Goal: Task Accomplishment & Management: Manage account settings

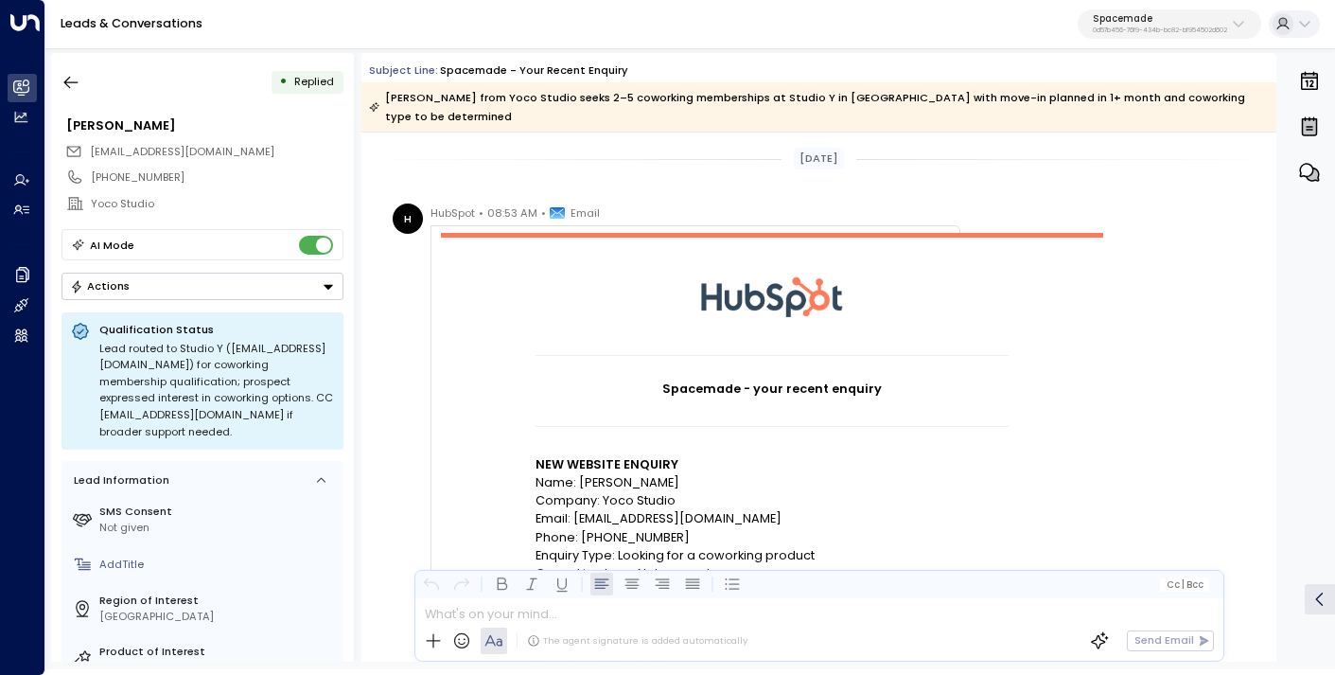
scroll to position [1177, 0]
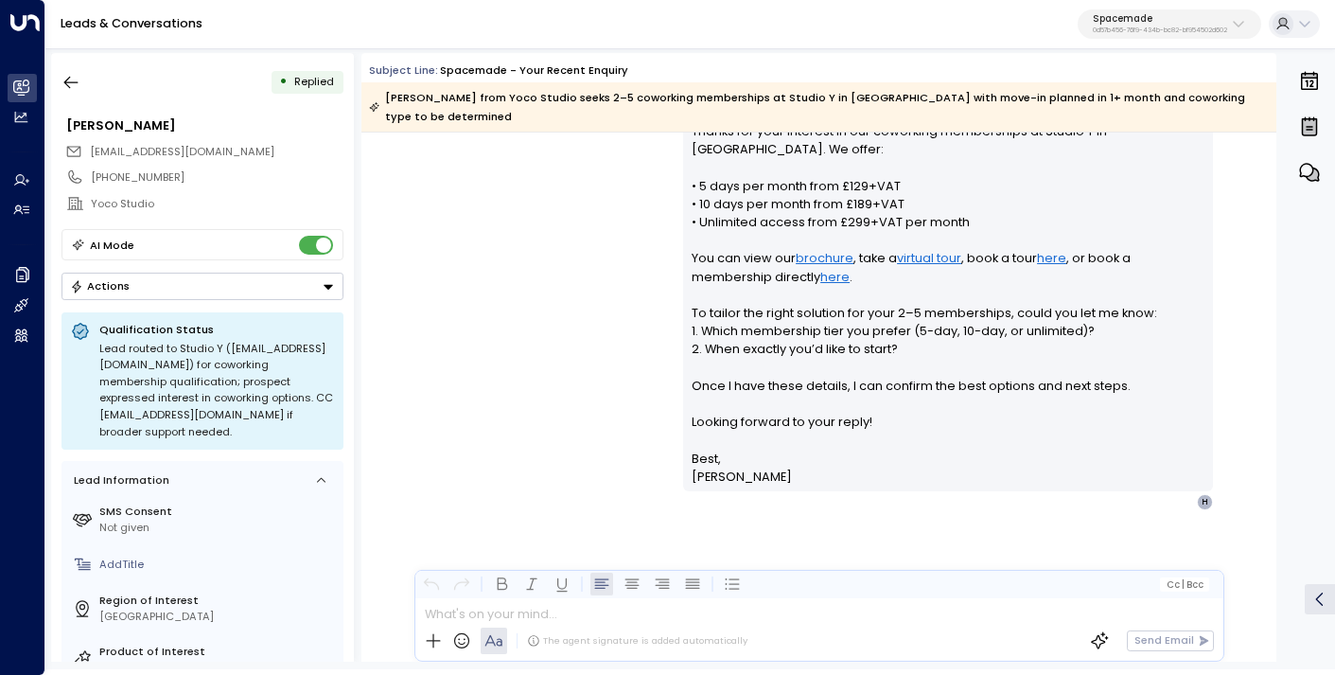
click at [1140, 19] on p "Spacemade" at bounding box center [1160, 18] width 134 height 11
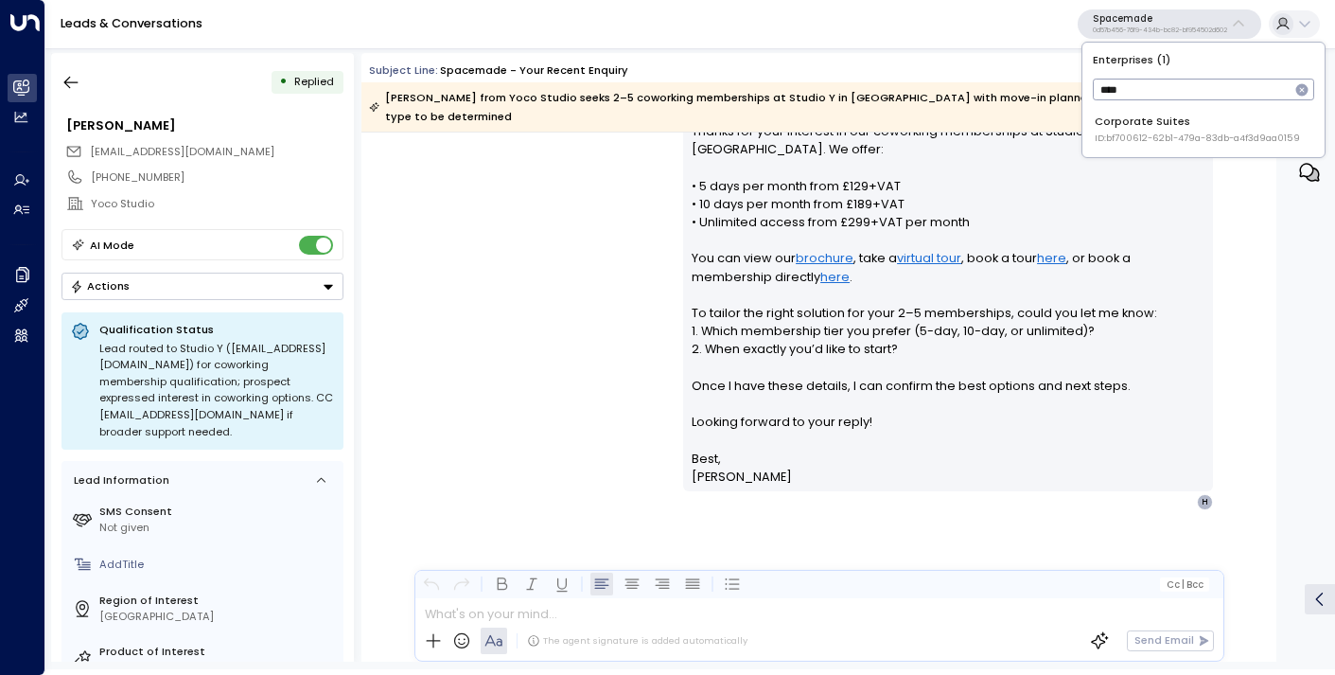
type input "****"
click at [1151, 130] on div "Corporate Suites ID: bf700612-62b1-479a-83db-a4f3d9aa0159" at bounding box center [1197, 129] width 205 height 31
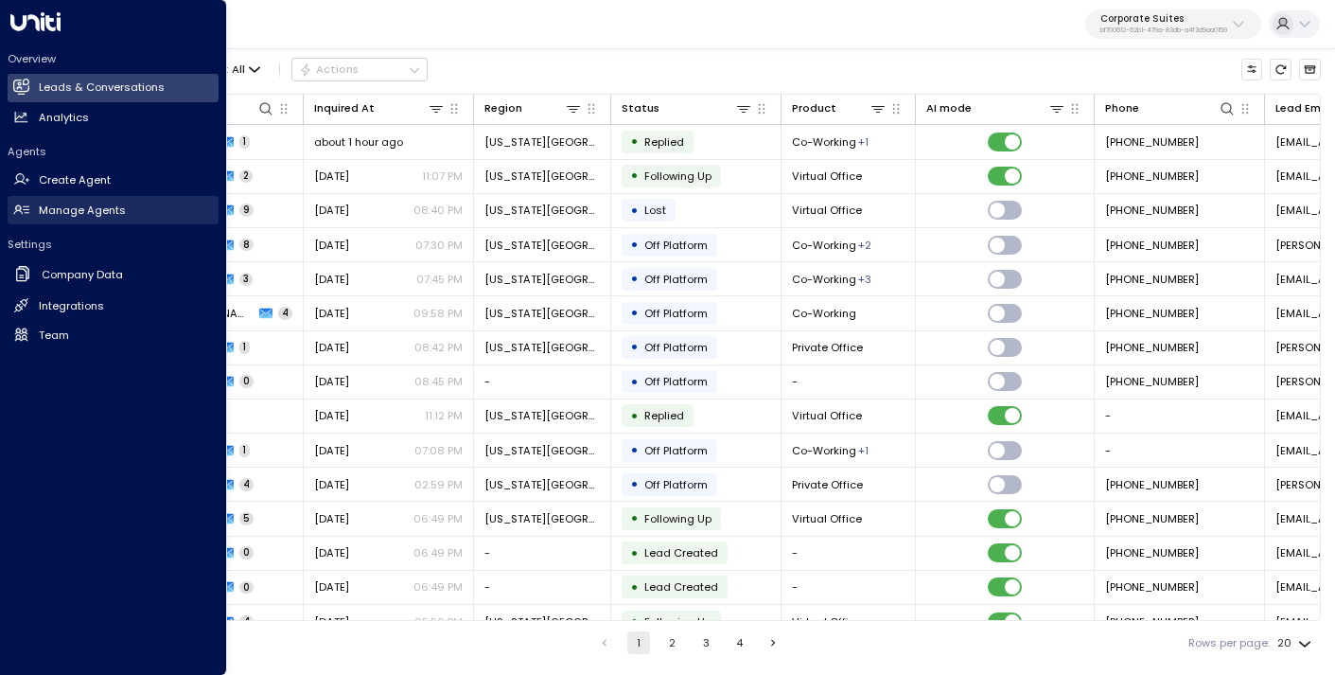
click at [69, 209] on h2 "Manage Agents" at bounding box center [82, 211] width 87 height 16
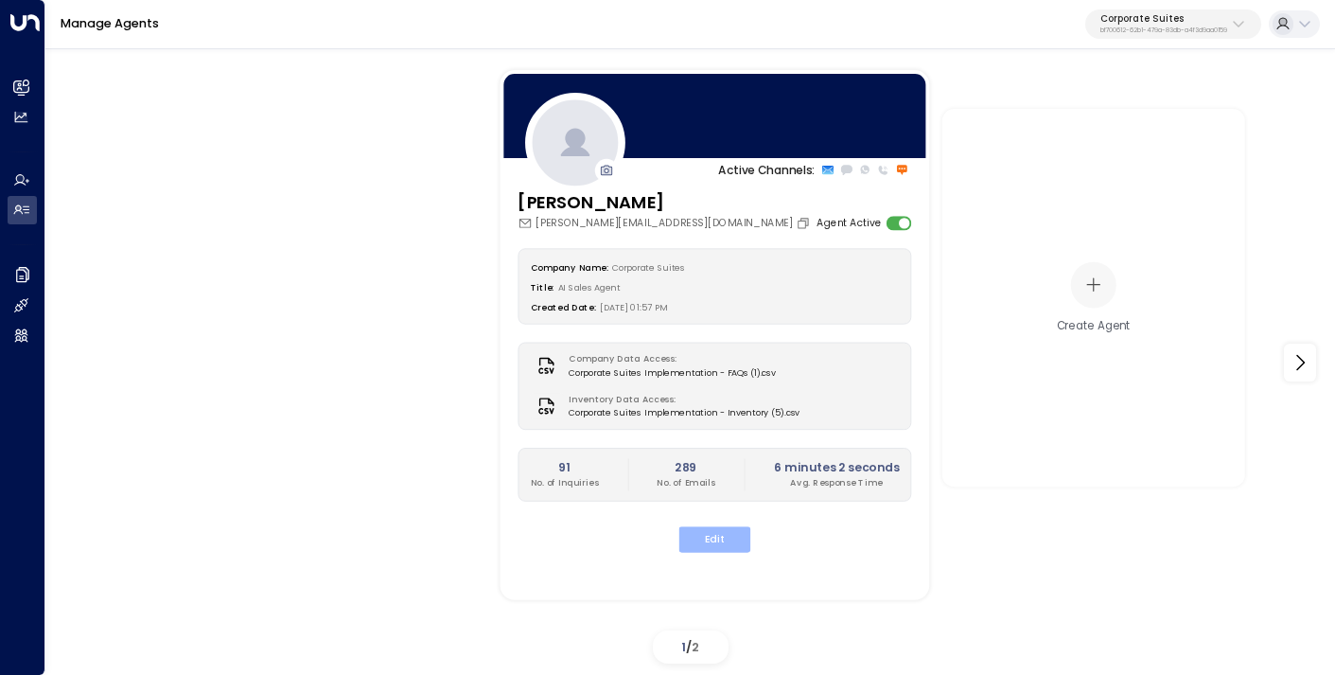
click at [722, 538] on button "Edit" at bounding box center [715, 539] width 72 height 26
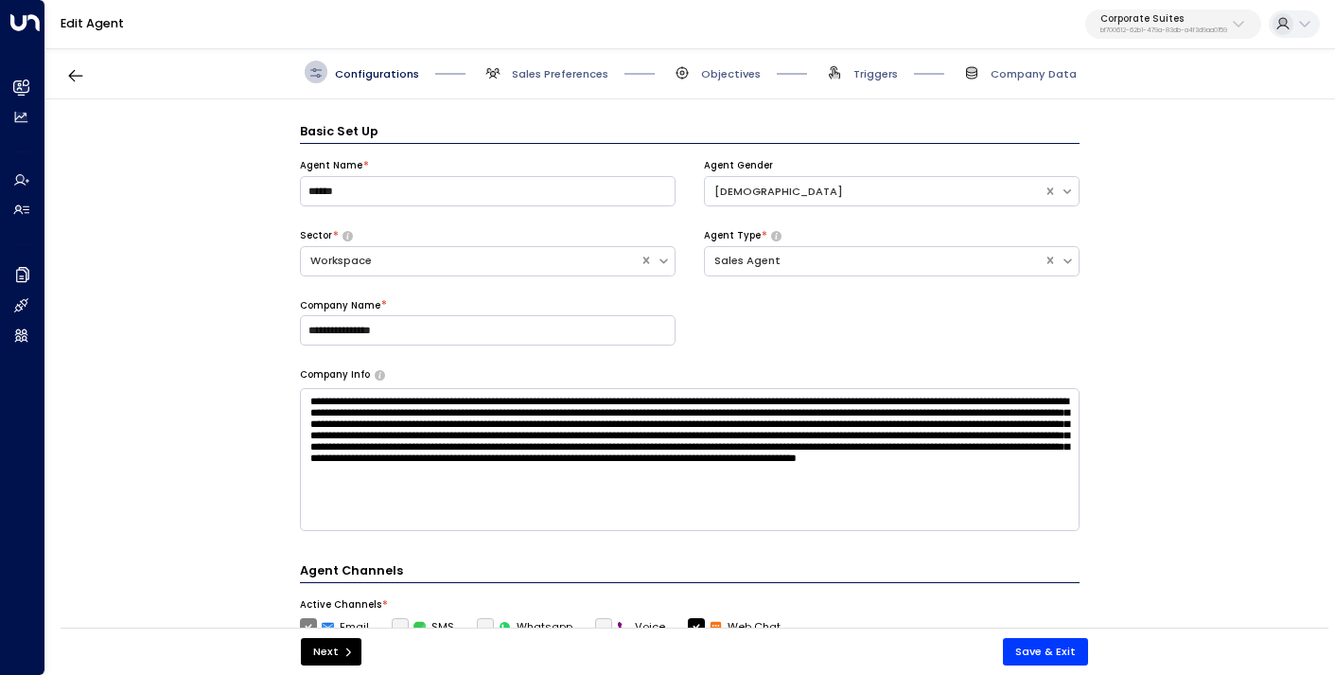
scroll to position [23, 0]
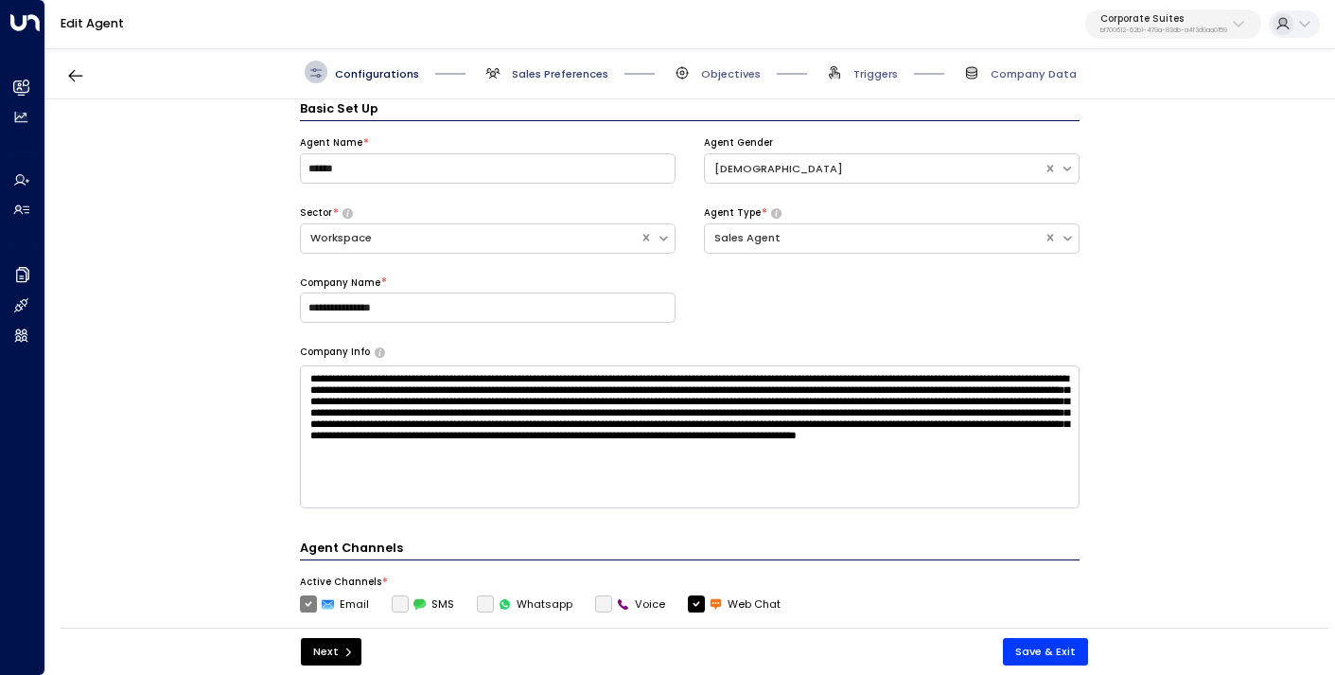
click at [553, 66] on span "Sales Preferences" at bounding box center [560, 73] width 97 height 15
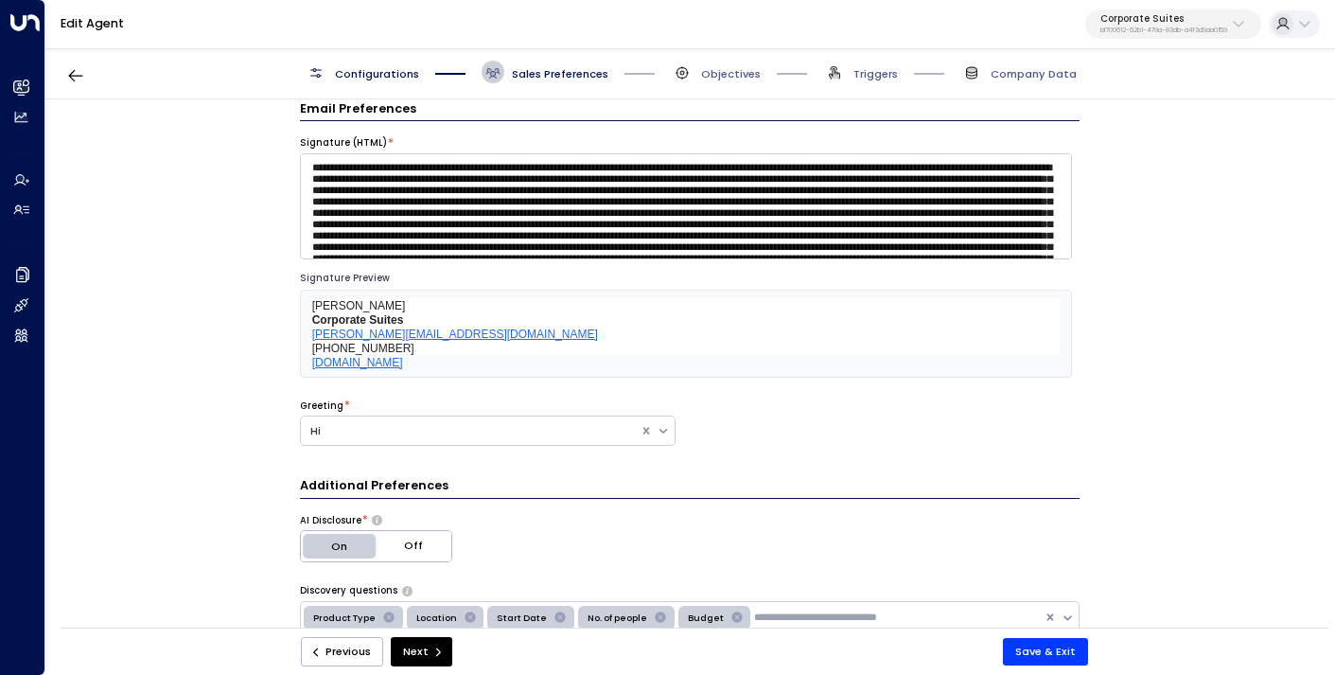
click at [419, 71] on div at bounding box center [450, 72] width 62 height 2
click at [401, 71] on span "Configurations" at bounding box center [377, 73] width 84 height 15
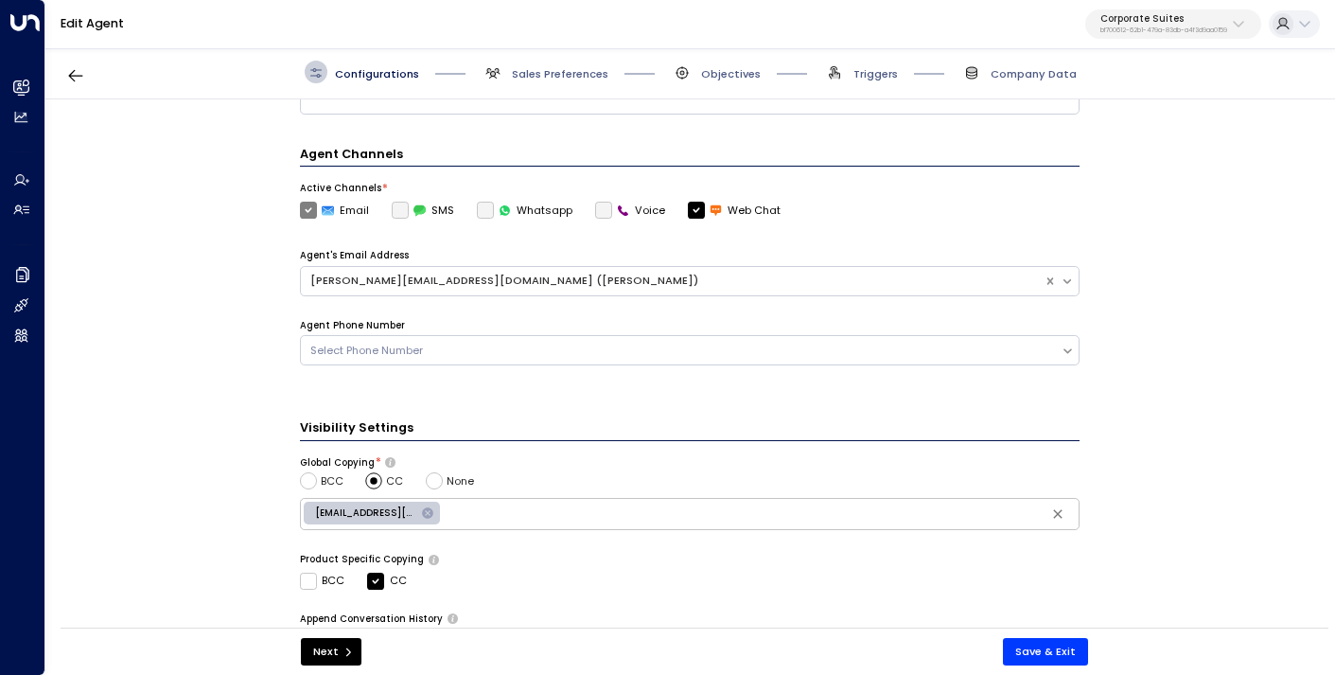
scroll to position [616, 0]
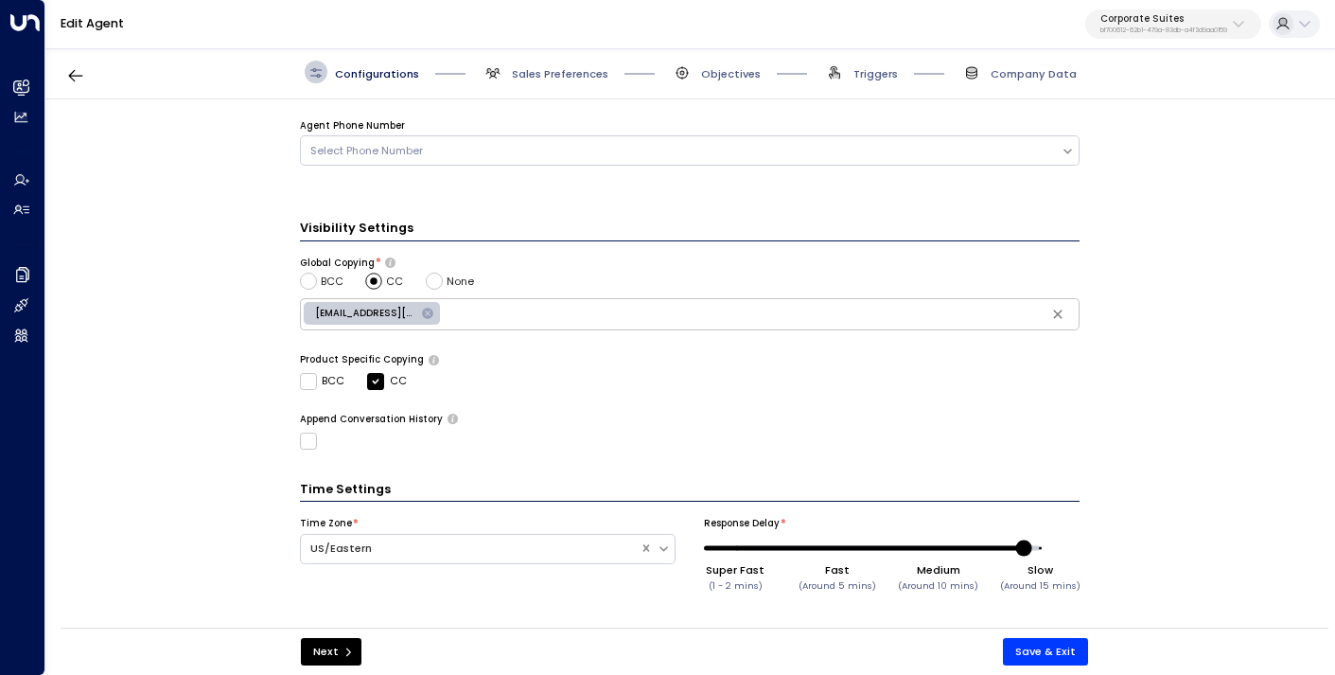
type input "**"
drag, startPoint x: 936, startPoint y: 541, endPoint x: 1058, endPoint y: 550, distance: 122.4
click at [1058, 550] on div "Super Fast (1 - 2 mins) Fast (Around 5 mins) Medium (Around 10 mins) Slow (Arou…" at bounding box center [892, 560] width 376 height 53
click at [1050, 654] on button "Save & Exit" at bounding box center [1045, 651] width 85 height 27
